Goal: Task Accomplishment & Management: Manage account settings

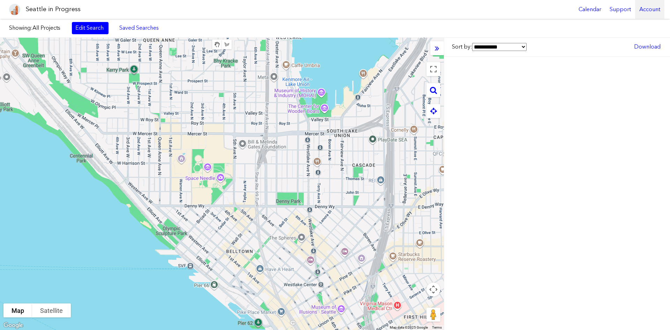
click at [651, 10] on div "Account" at bounding box center [649, 9] width 29 height 19
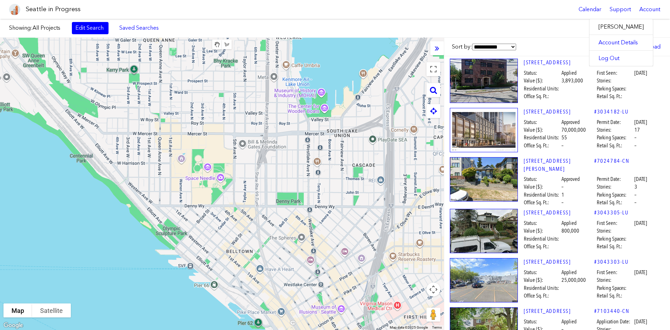
click at [628, 28] on label "[PERSON_NAME]" at bounding box center [620, 26] width 63 height 15
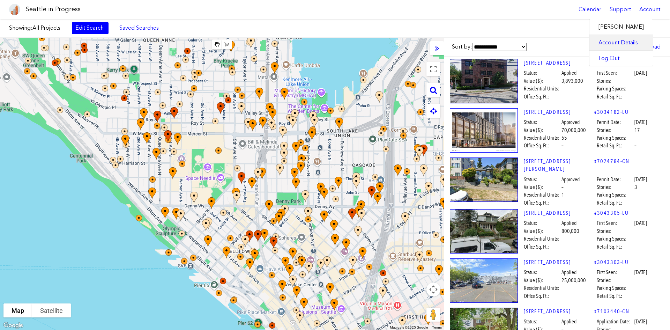
click at [616, 44] on link "Account Details" at bounding box center [620, 42] width 63 height 15
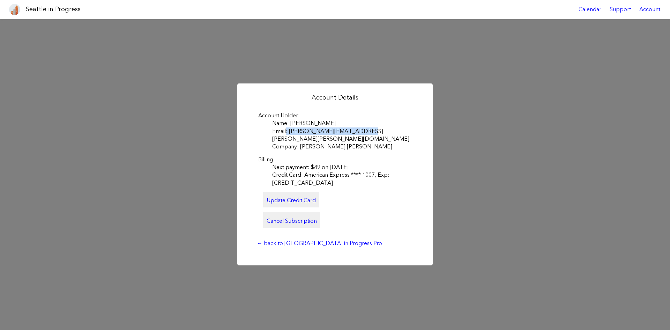
drag, startPoint x: 365, startPoint y: 137, endPoint x: 281, endPoint y: 136, distance: 83.7
click at [281, 136] on dd "Email: [PERSON_NAME][EMAIL_ADDRESS][PERSON_NAME][PERSON_NAME][DOMAIN_NAME]" at bounding box center [342, 135] width 140 height 16
click at [283, 136] on dd "Email: [PERSON_NAME][EMAIL_ADDRESS][PERSON_NAME][PERSON_NAME][DOMAIN_NAME]" at bounding box center [342, 135] width 140 height 16
drag, startPoint x: 284, startPoint y: 135, endPoint x: 350, endPoint y: 135, distance: 65.9
click at [356, 134] on dd "Email: [PERSON_NAME][EMAIL_ADDRESS][PERSON_NAME][PERSON_NAME][DOMAIN_NAME]" at bounding box center [342, 135] width 140 height 16
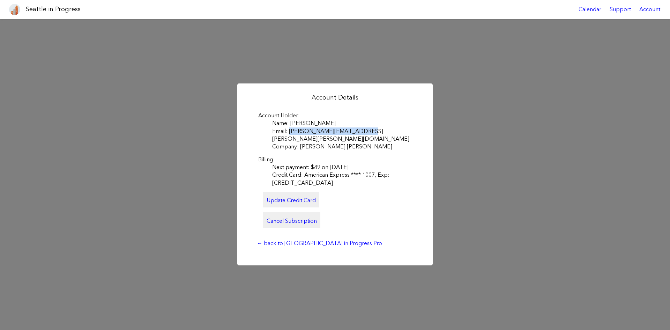
copy dd "[PERSON_NAME][EMAIL_ADDRESS][PERSON_NAME][PERSON_NAME][DOMAIN_NAME]"
